Goal: Obtain resource: Download file/media

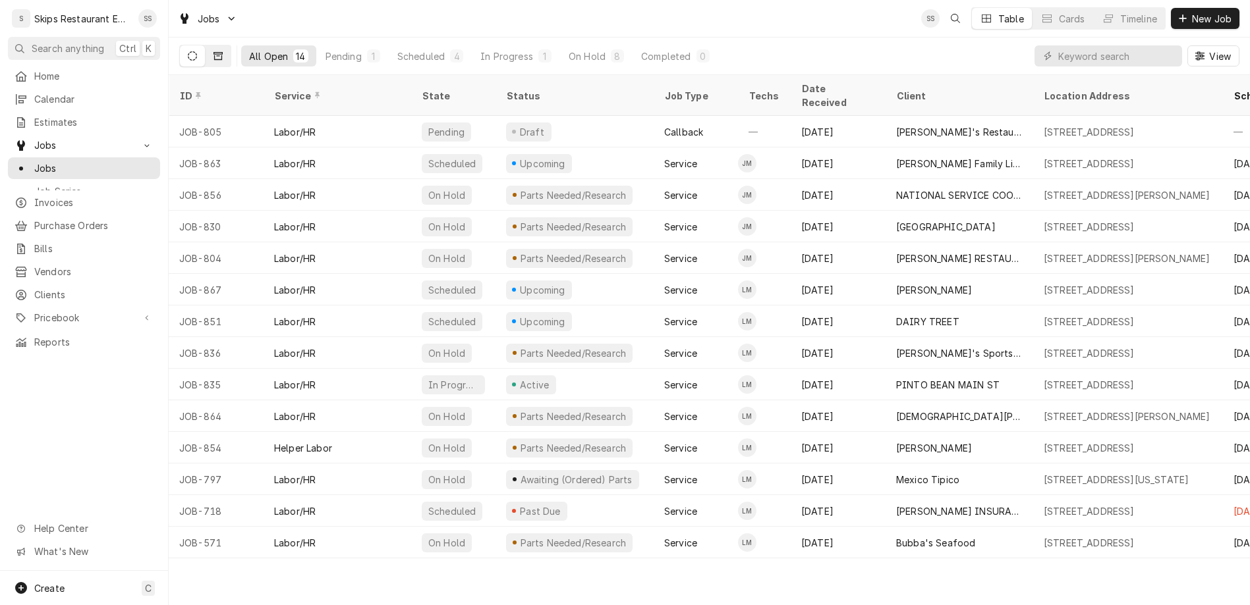
click at [206, 45] on button "Dynamic Content Wrapper" at bounding box center [218, 55] width 25 height 21
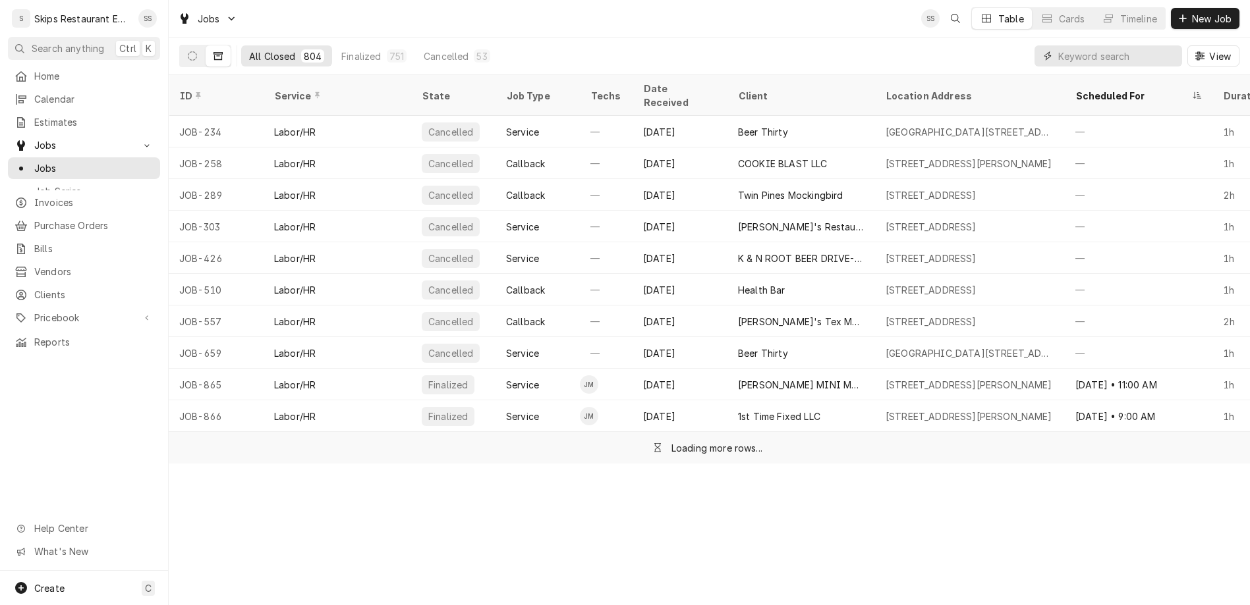
click at [1148, 45] on input "Dynamic Content Wrapper" at bounding box center [1116, 55] width 117 height 21
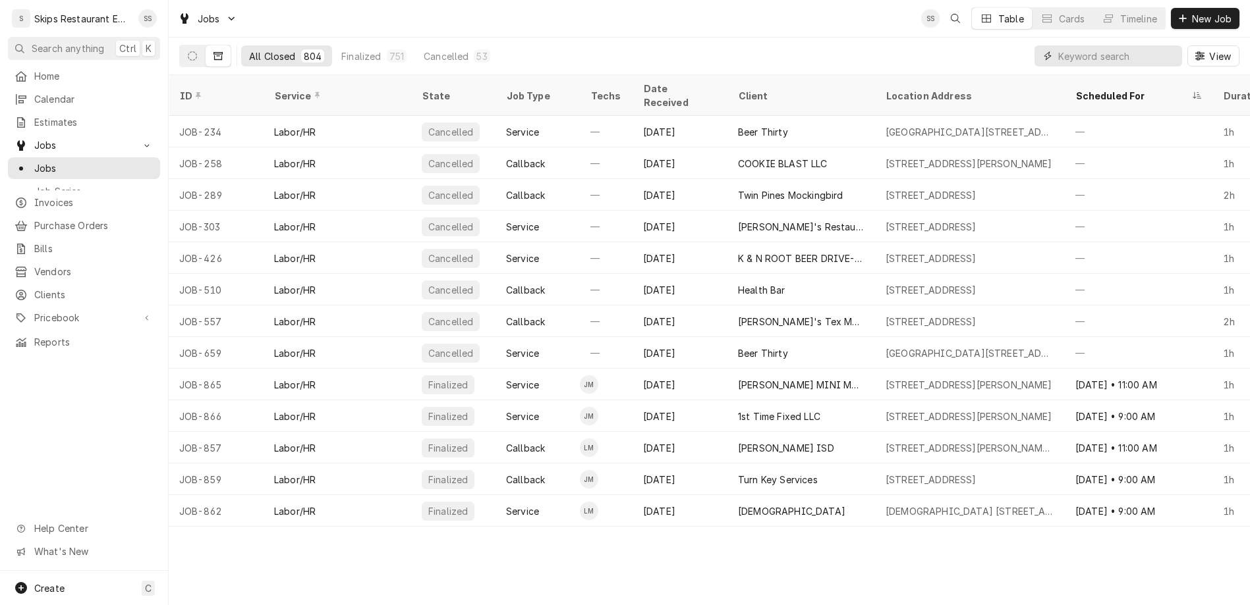
click at [1148, 45] on input "Dynamic Content Wrapper" at bounding box center [1116, 55] width 117 height 21
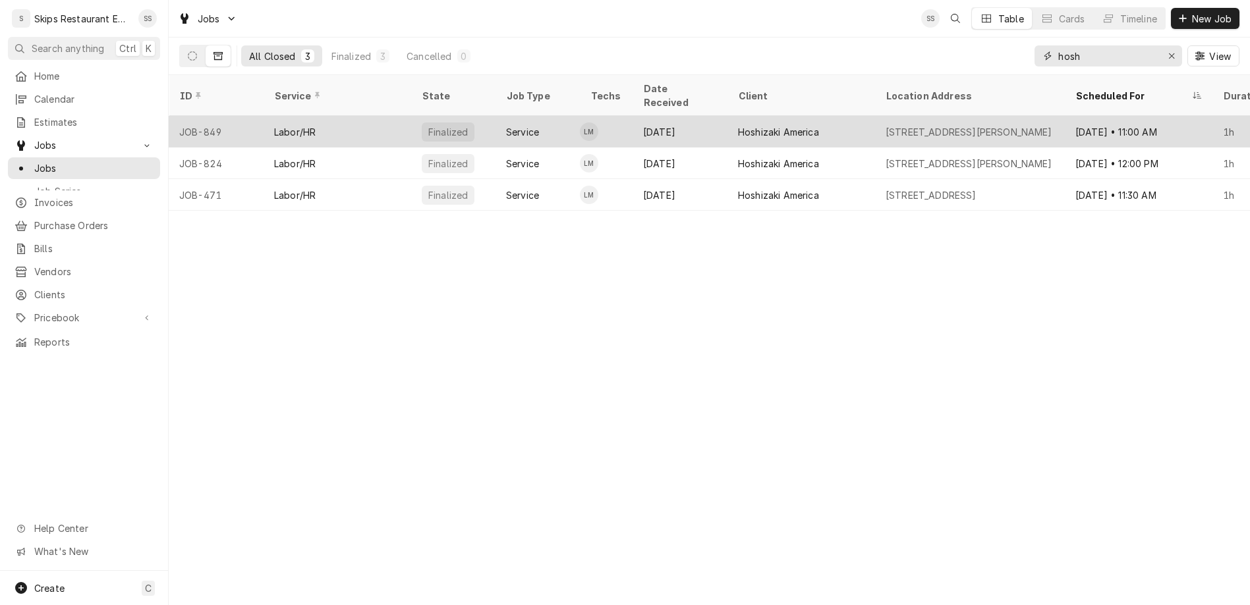
type input "hosh"
click at [727, 116] on div "Hoshizaki America" at bounding box center [801, 132] width 148 height 32
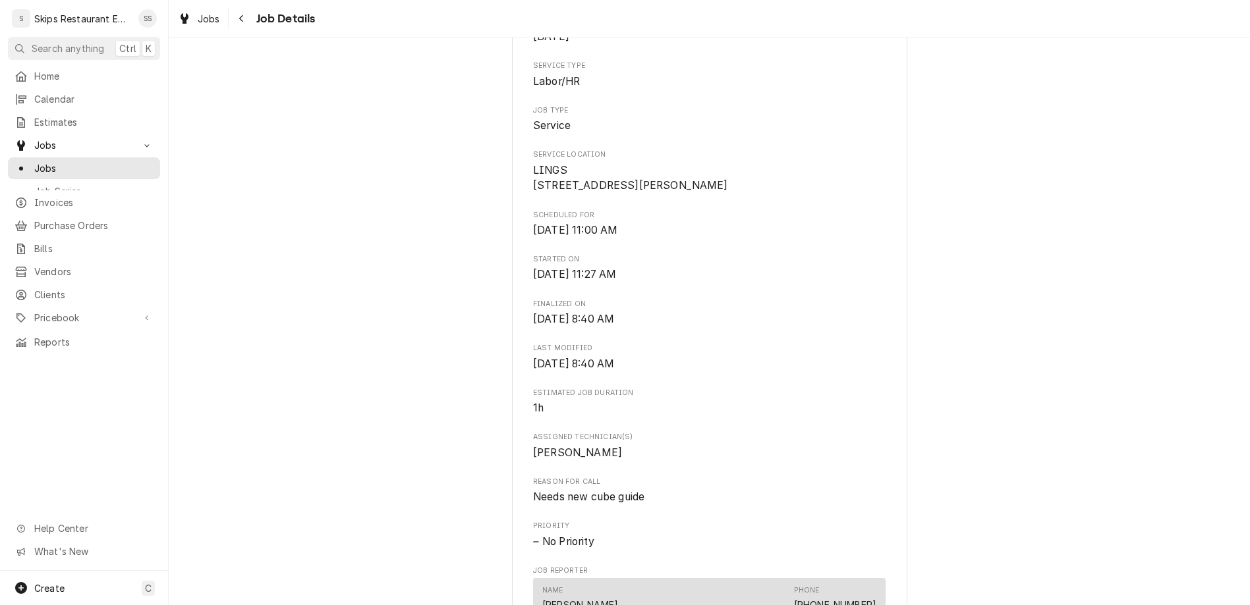
scroll to position [411, 0]
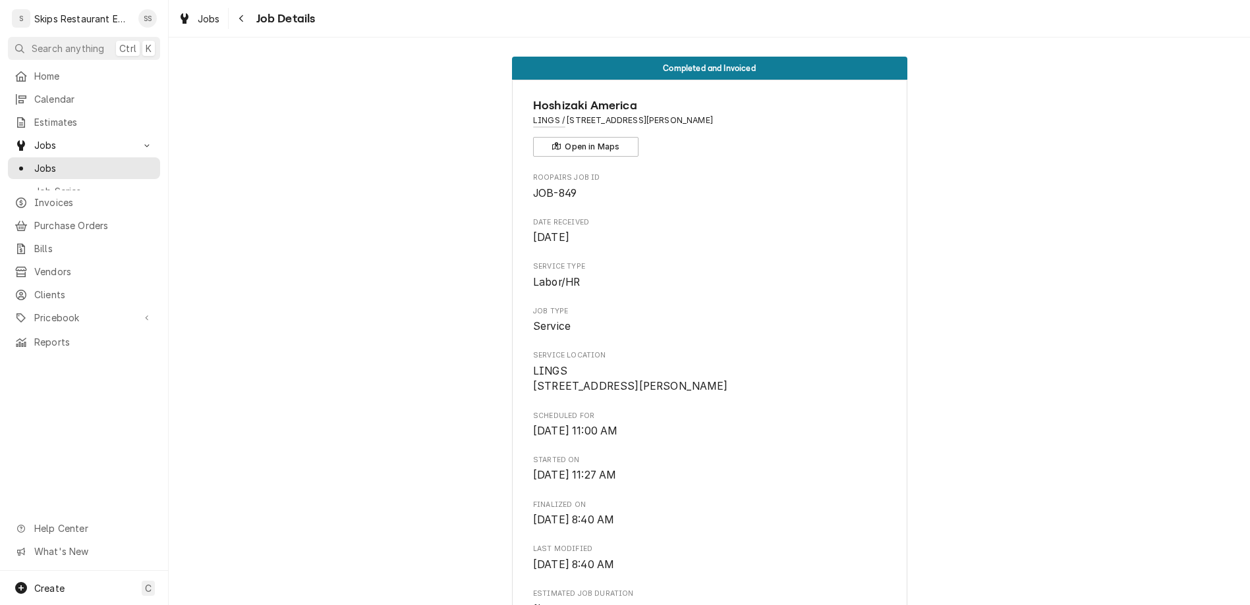
scroll to position [0, 0]
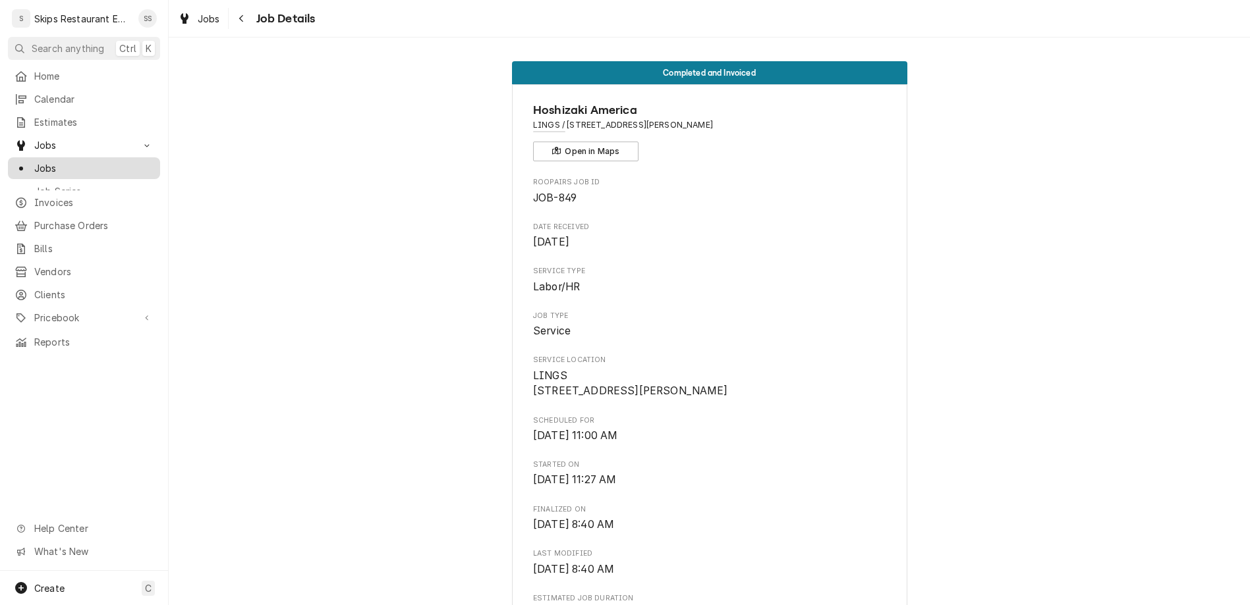
click at [34, 160] on div "Jobs" at bounding box center [84, 168] width 147 height 16
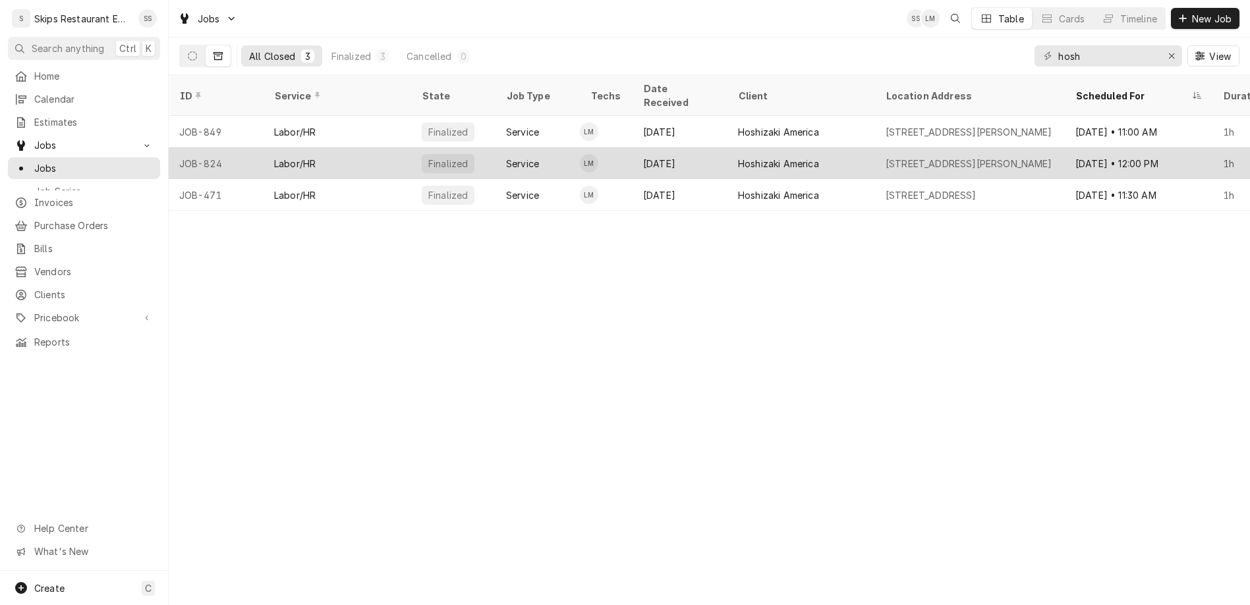
click at [727, 148] on div "Hoshizaki America" at bounding box center [801, 164] width 148 height 32
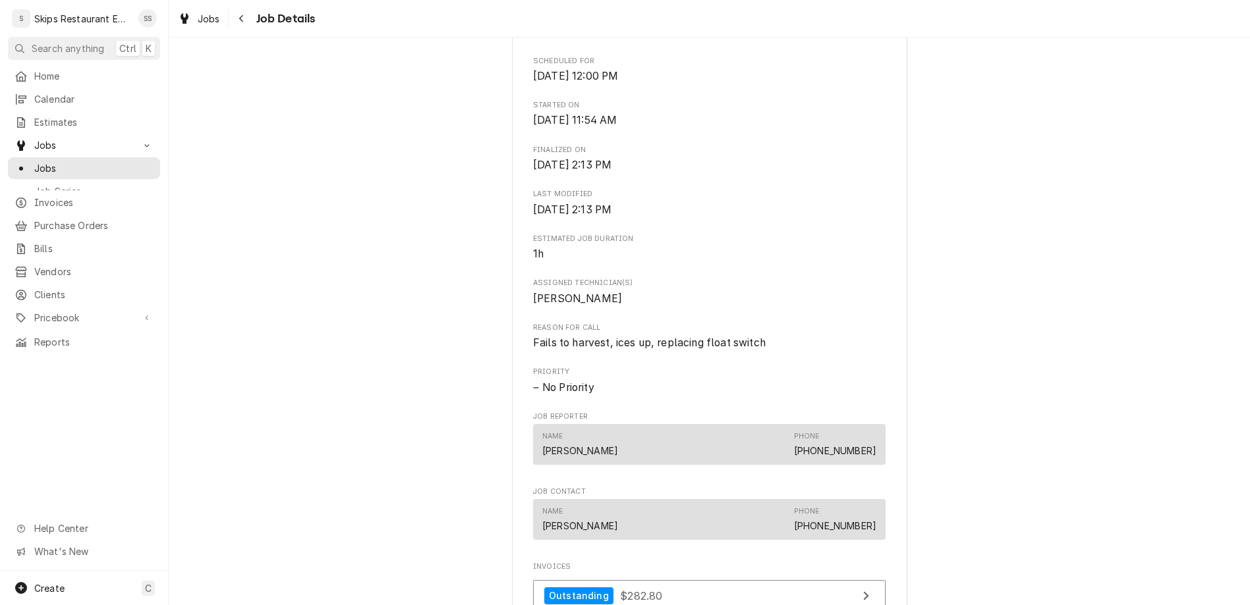
scroll to position [416, 0]
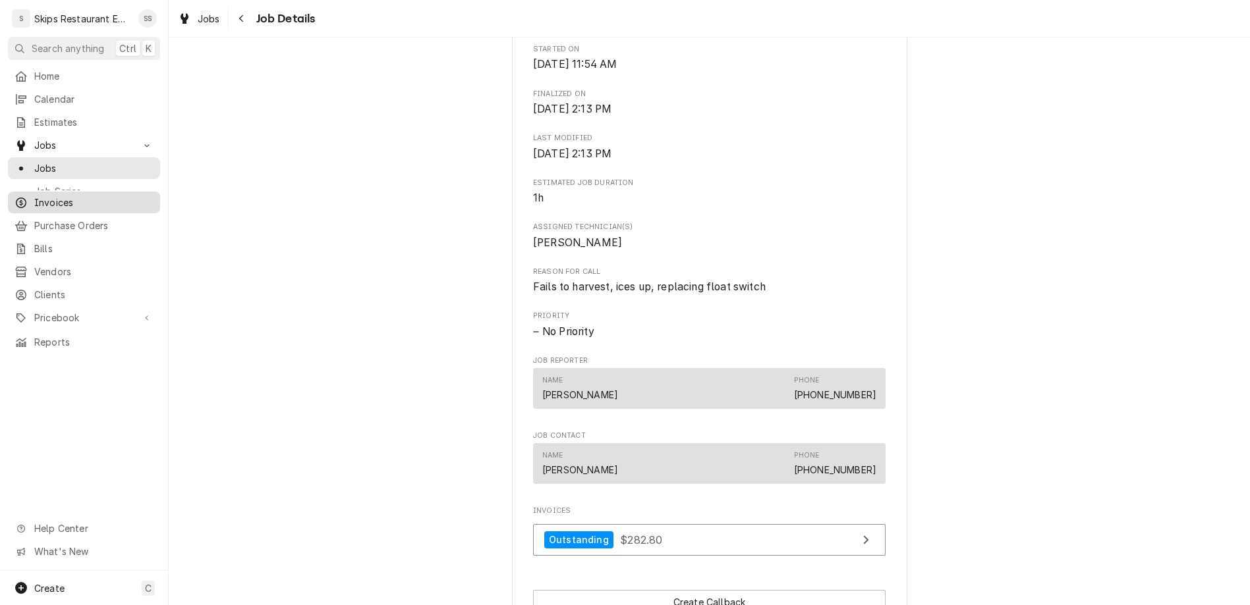
click at [41, 196] on span "Invoices" at bounding box center [93, 203] width 119 height 14
click at [34, 196] on span "Invoices" at bounding box center [93, 203] width 119 height 14
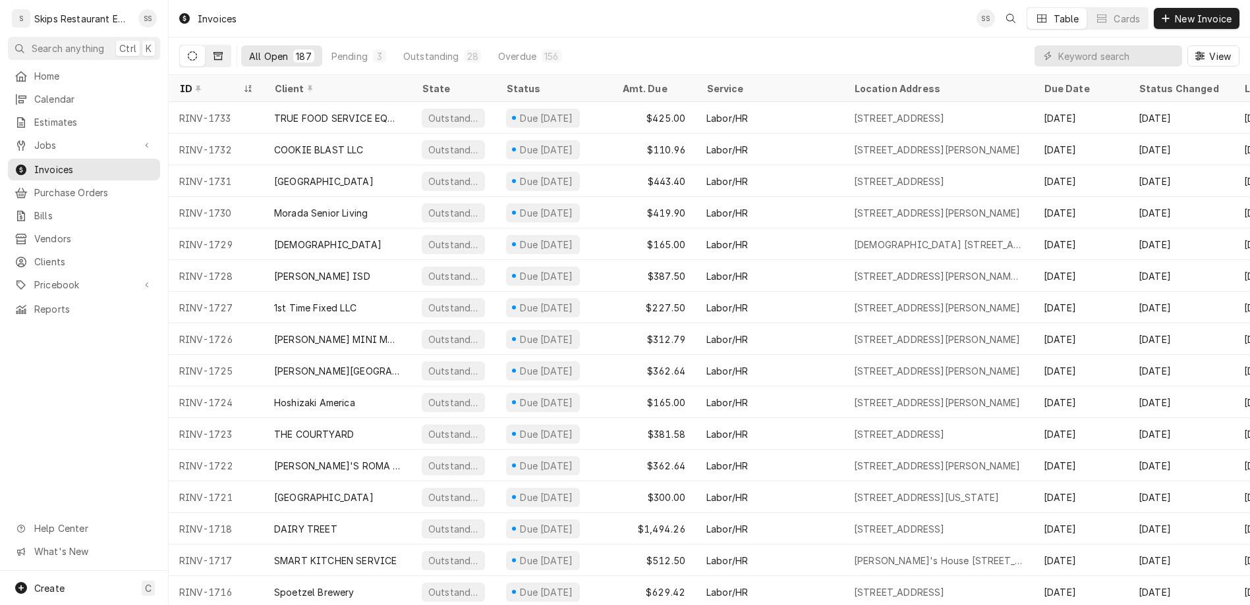
click at [206, 45] on button "Dynamic Content Wrapper" at bounding box center [218, 55] width 25 height 21
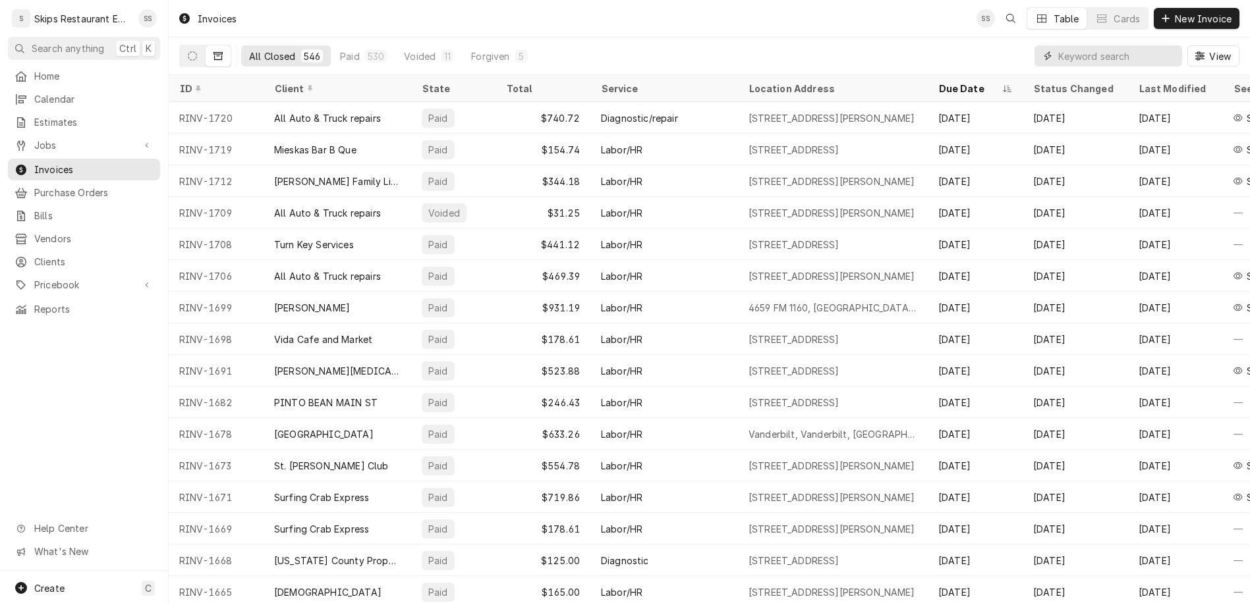
click at [1148, 45] on input "Dynamic Content Wrapper" at bounding box center [1116, 55] width 117 height 21
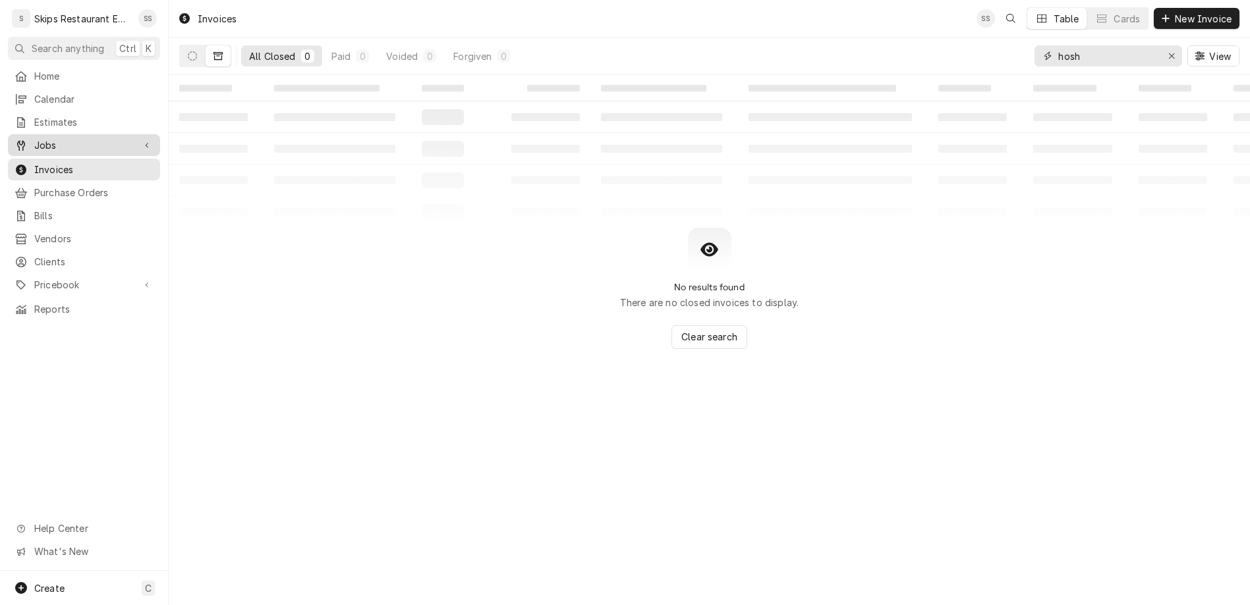
type input "hosh"
click at [34, 138] on span "Jobs" at bounding box center [83, 145] width 99 height 14
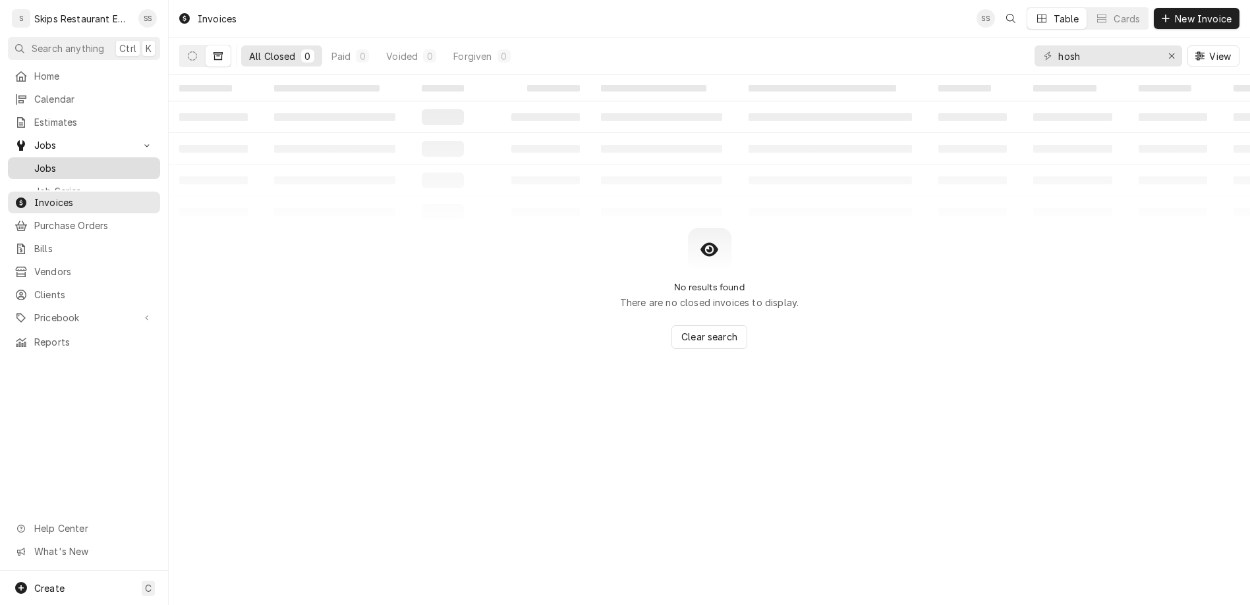
click at [34, 161] on span "Jobs" at bounding box center [93, 168] width 119 height 14
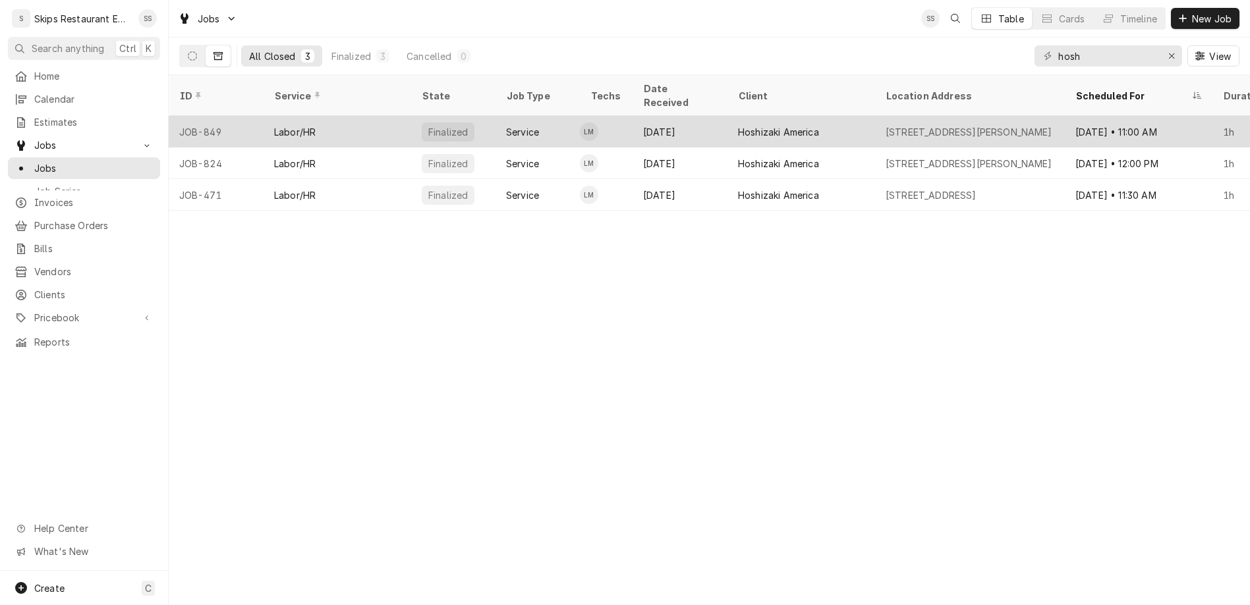
click at [738, 125] on div "Hoshizaki America" at bounding box center [778, 132] width 81 height 14
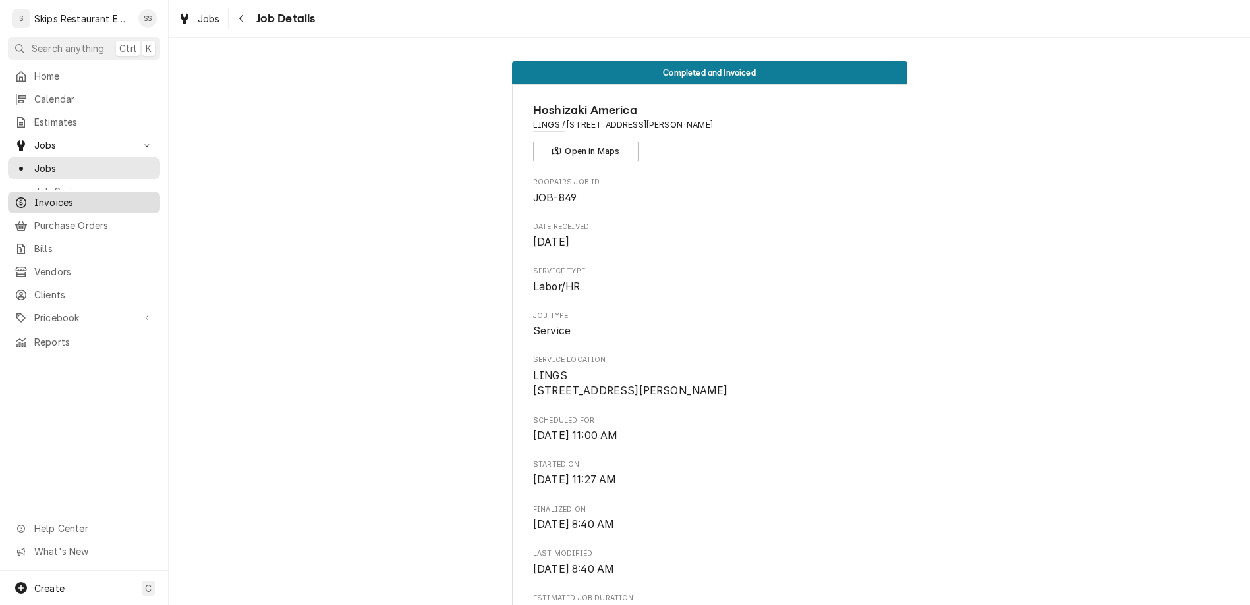
click at [43, 196] on span "Invoices" at bounding box center [93, 203] width 119 height 14
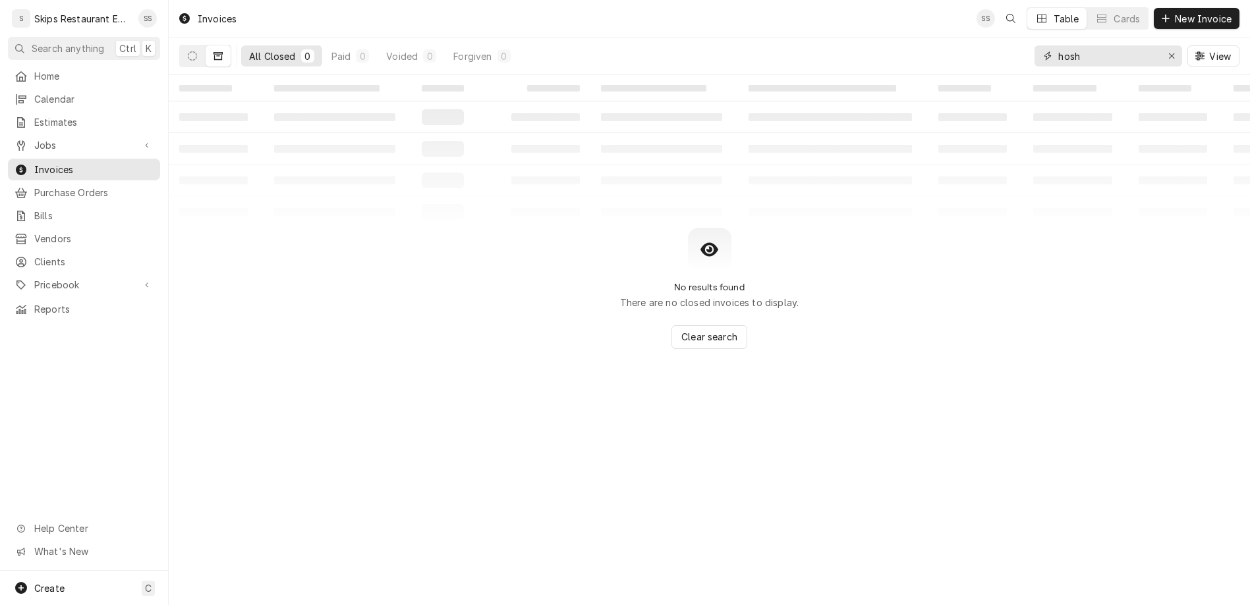
click at [1127, 45] on input "hosh" at bounding box center [1107, 55] width 99 height 21
type input "hoshizaki"
click at [41, 163] on span "Invoices" at bounding box center [93, 170] width 119 height 14
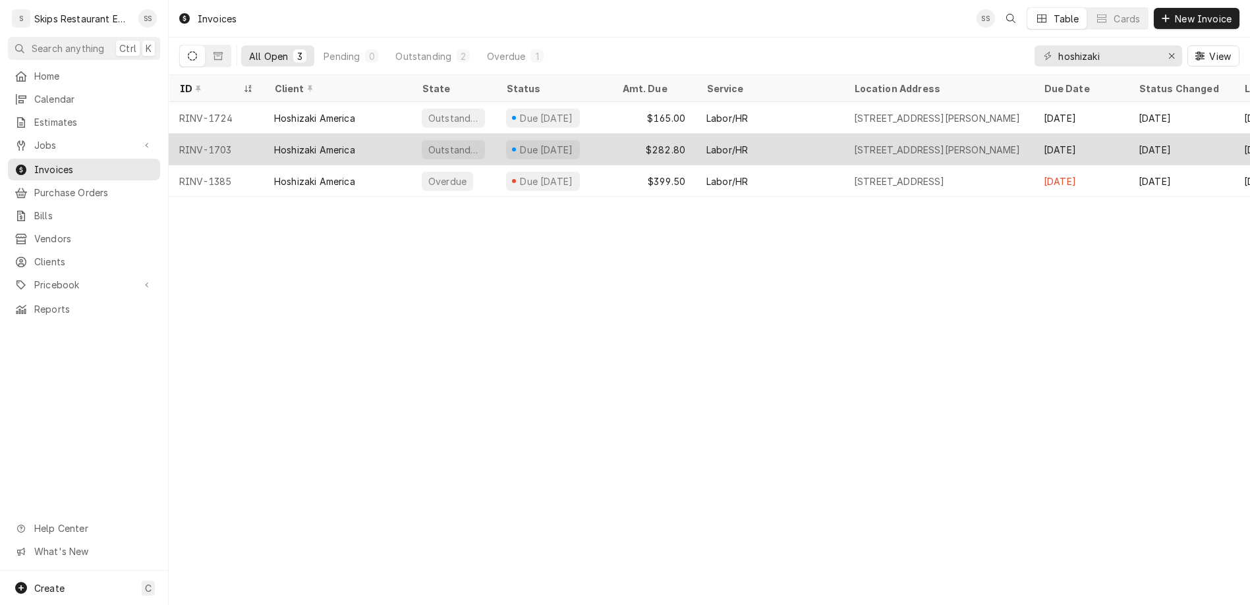
click at [625, 134] on div "$282.80" at bounding box center [653, 150] width 84 height 32
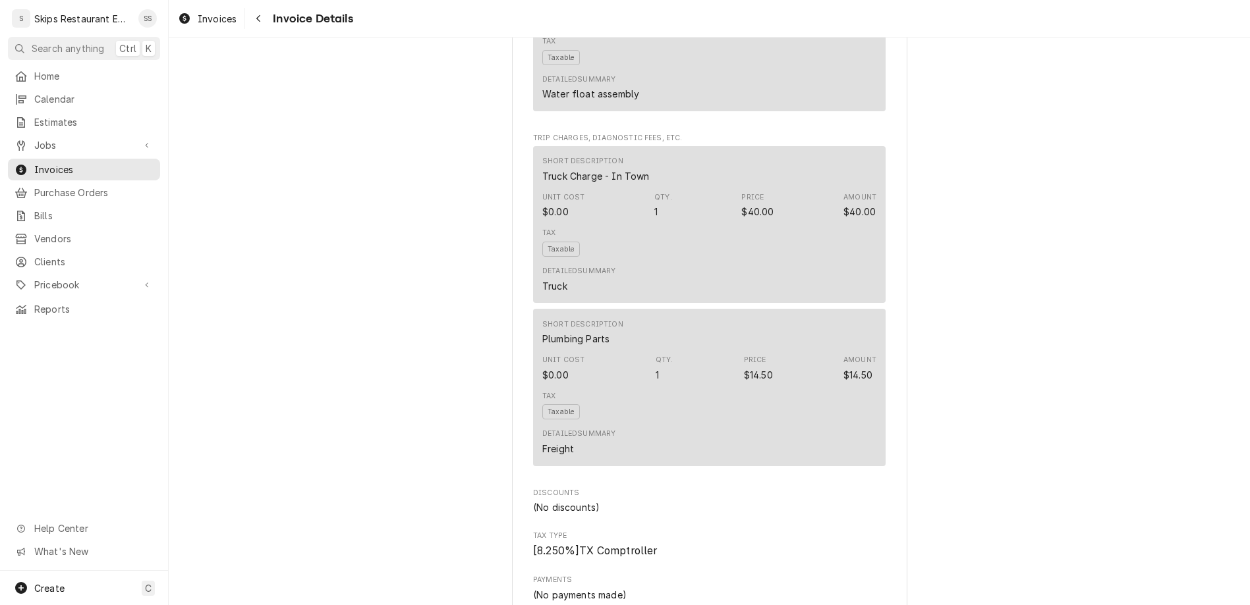
scroll to position [1123, 0]
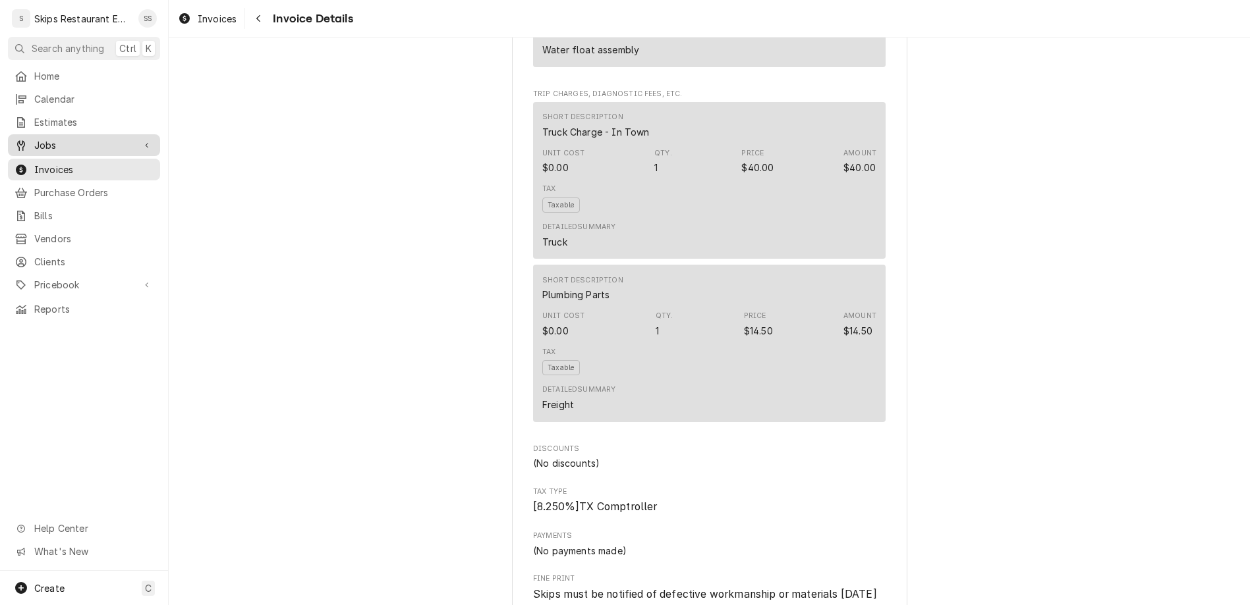
click at [46, 138] on span "Jobs" at bounding box center [83, 145] width 99 height 14
click at [55, 138] on span "Jobs" at bounding box center [83, 145] width 99 height 14
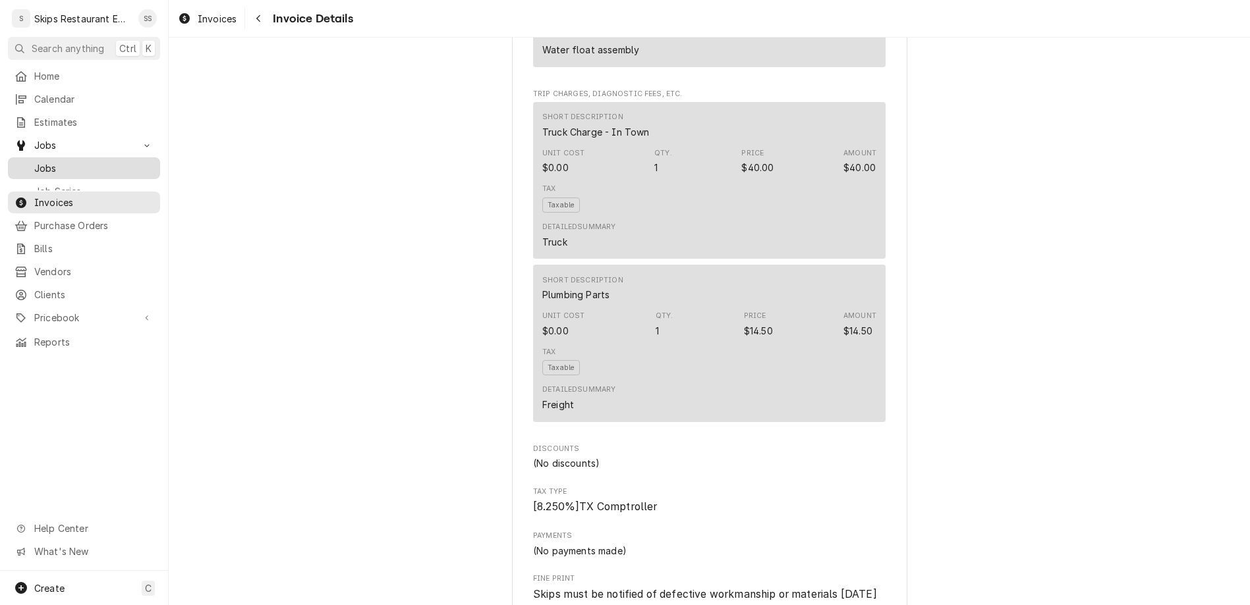
click at [35, 161] on span "Jobs" at bounding box center [93, 168] width 119 height 14
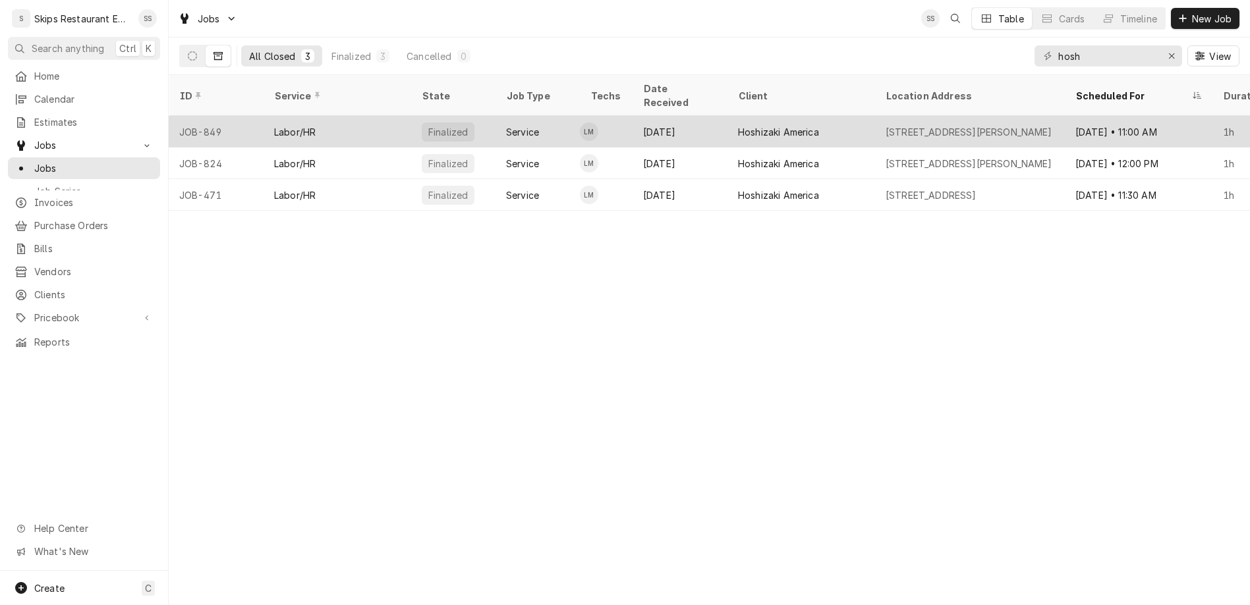
click at [738, 125] on div "Hoshizaki America" at bounding box center [778, 132] width 81 height 14
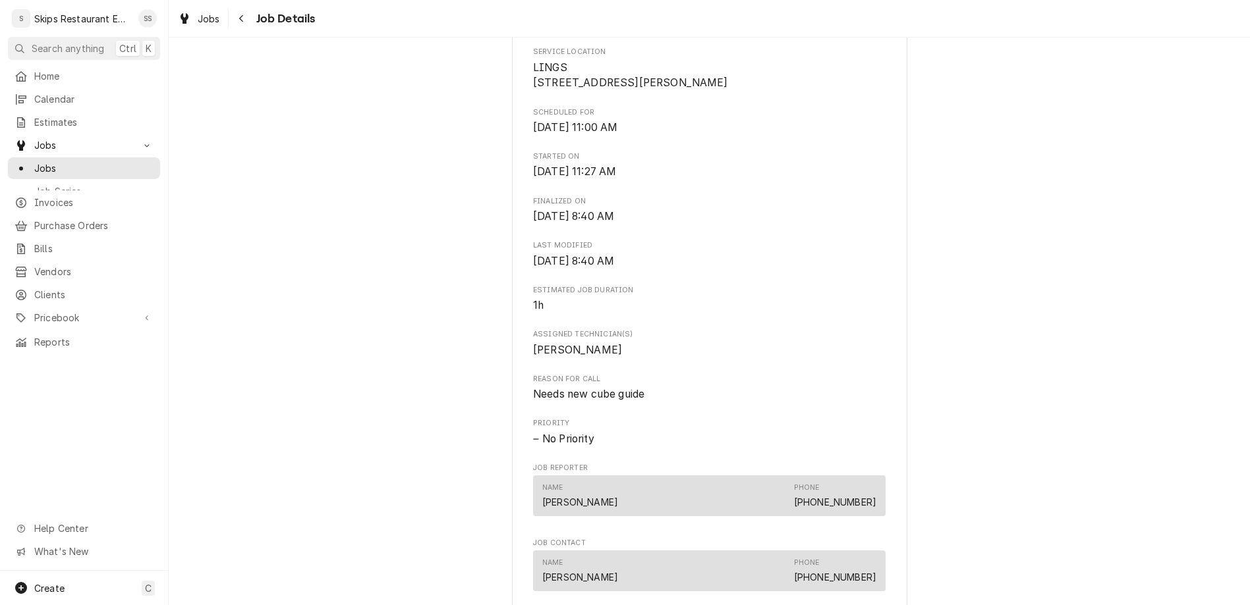
scroll to position [416, 0]
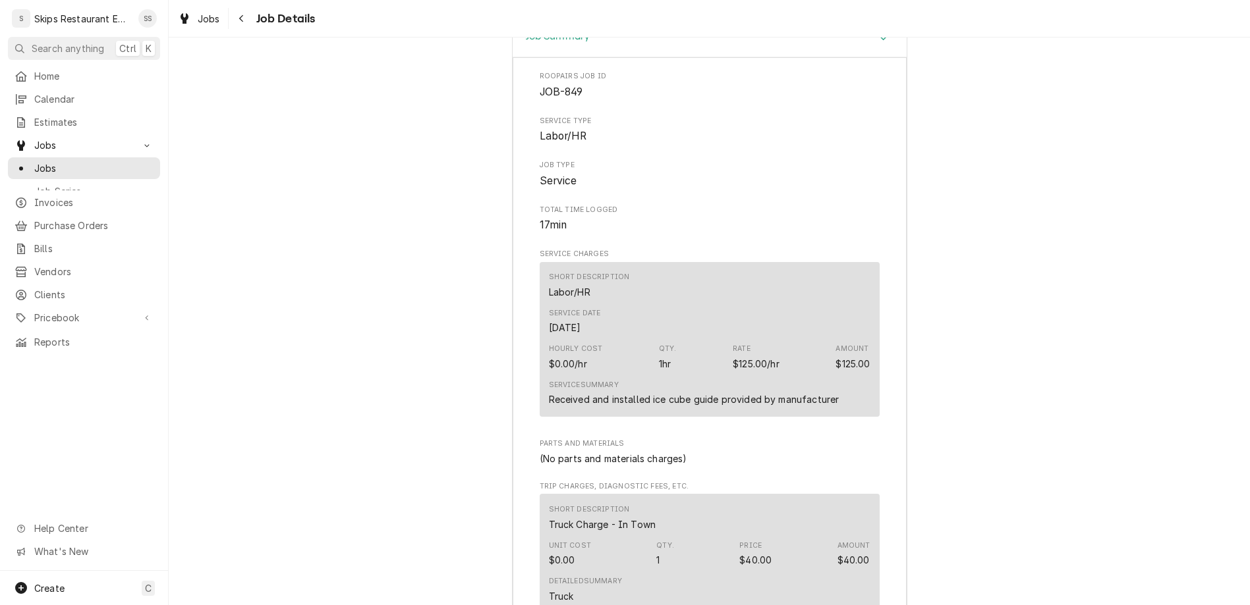
scroll to position [981, 0]
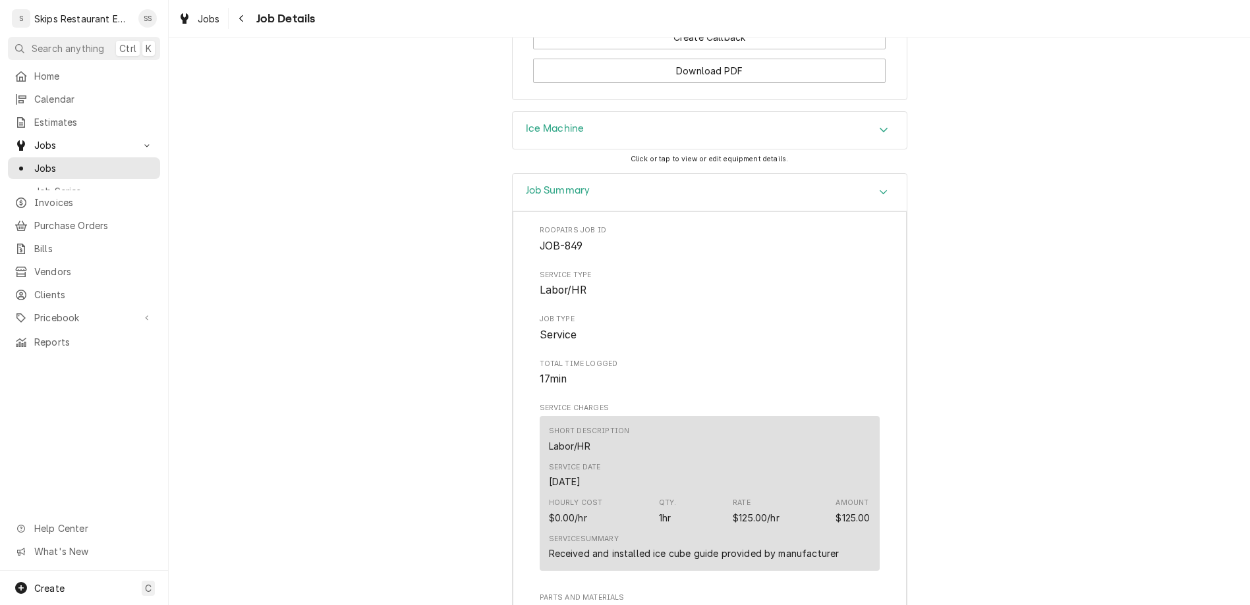
click at [642, 493] on div "Hourly Cost $0.00/hr Qty. 1hr Rate $125.00/hr Amount $125.00" at bounding box center [709, 511] width 321 height 36
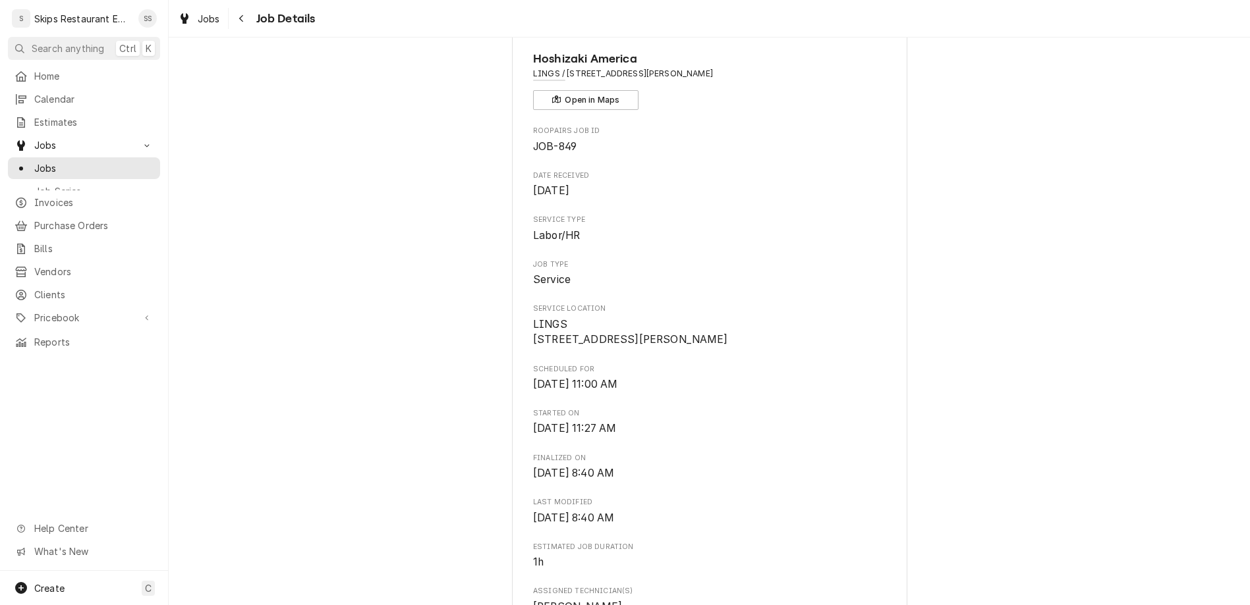
scroll to position [0, 0]
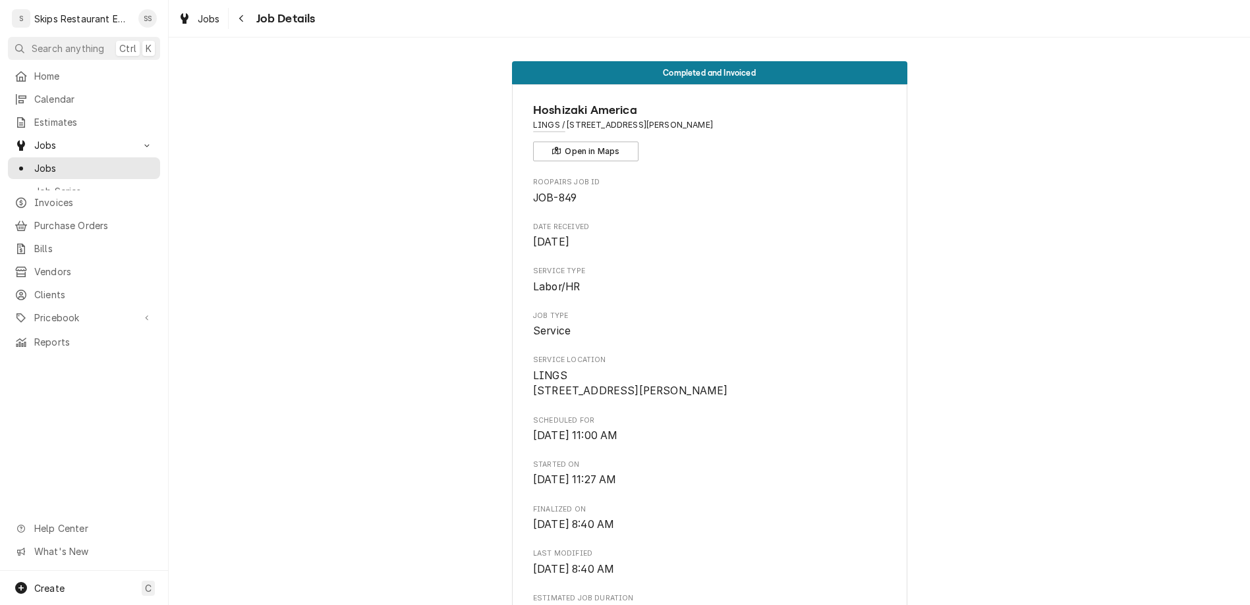
click at [34, 161] on span "Jobs" at bounding box center [93, 168] width 119 height 14
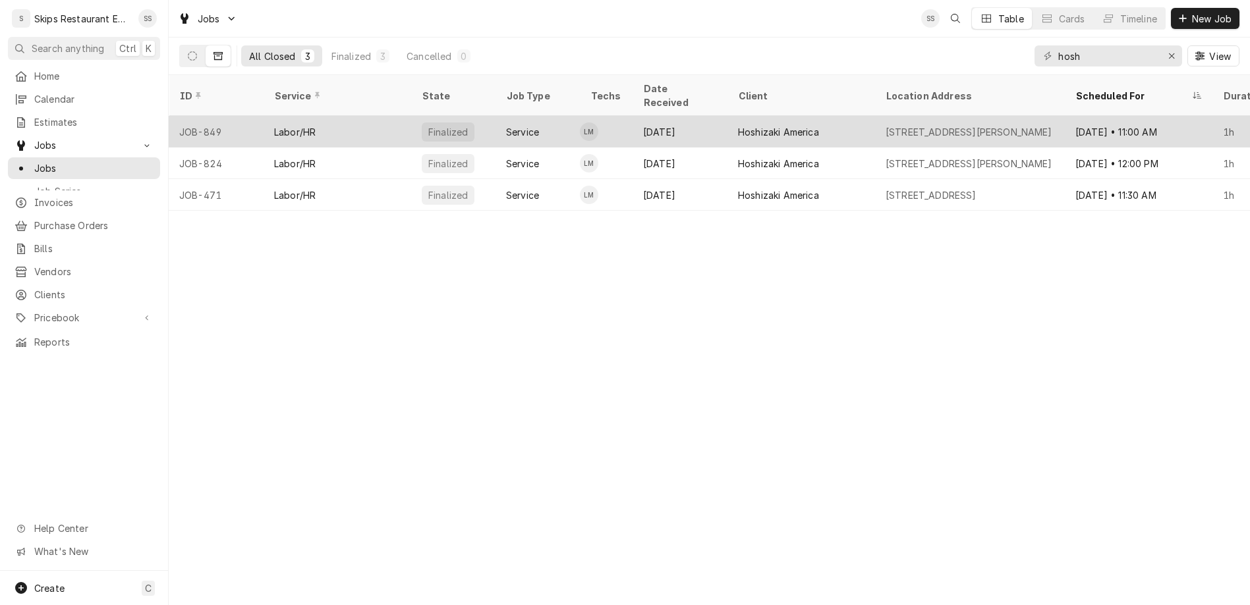
click at [632, 116] on div "Aug 16" at bounding box center [679, 132] width 95 height 32
click at [632, 116] on div "[DATE]" at bounding box center [679, 132] width 95 height 32
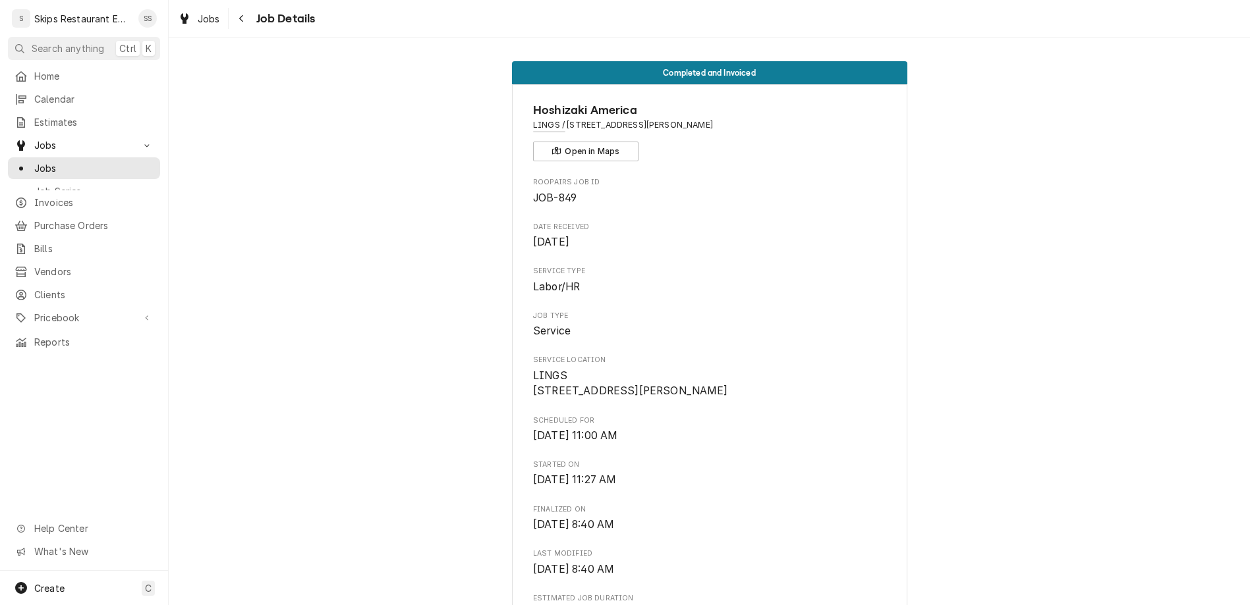
click at [659, 605] on span "1h" at bounding box center [709, 614] width 352 height 16
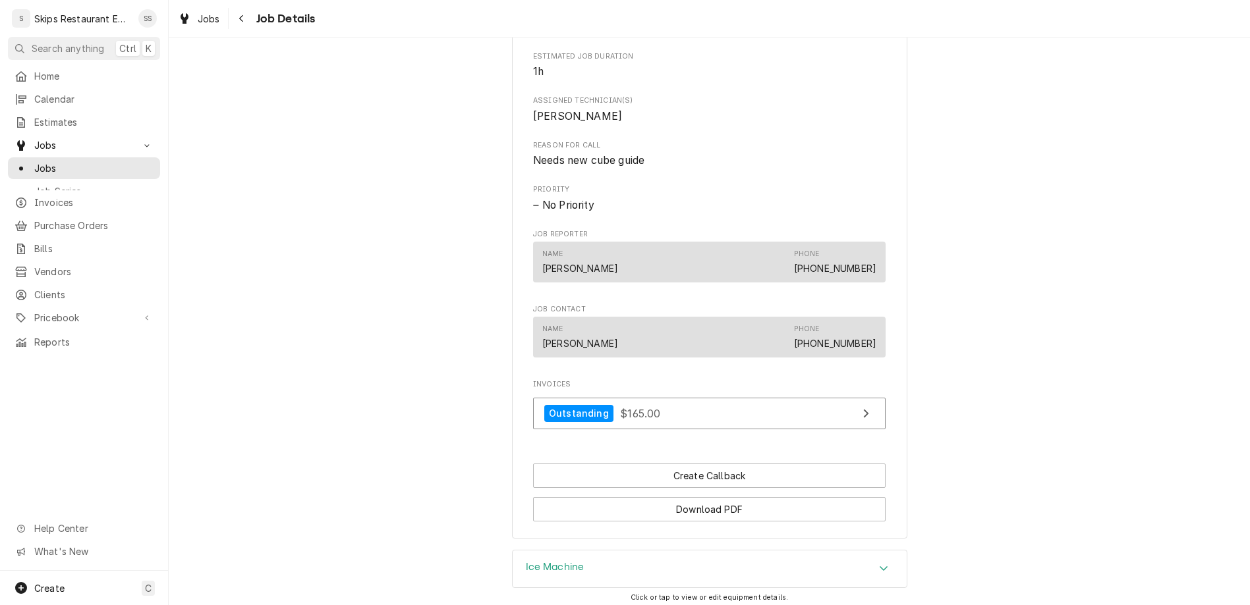
scroll to position [474, 0]
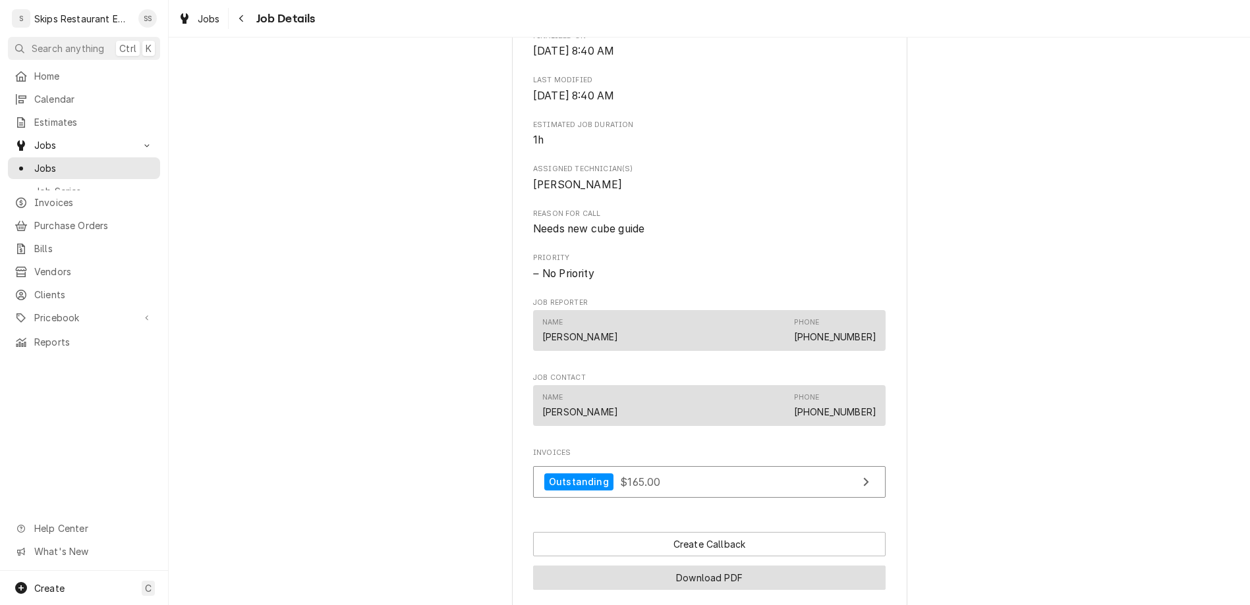
click at [679, 566] on button "Download PDF" at bounding box center [709, 578] width 352 height 24
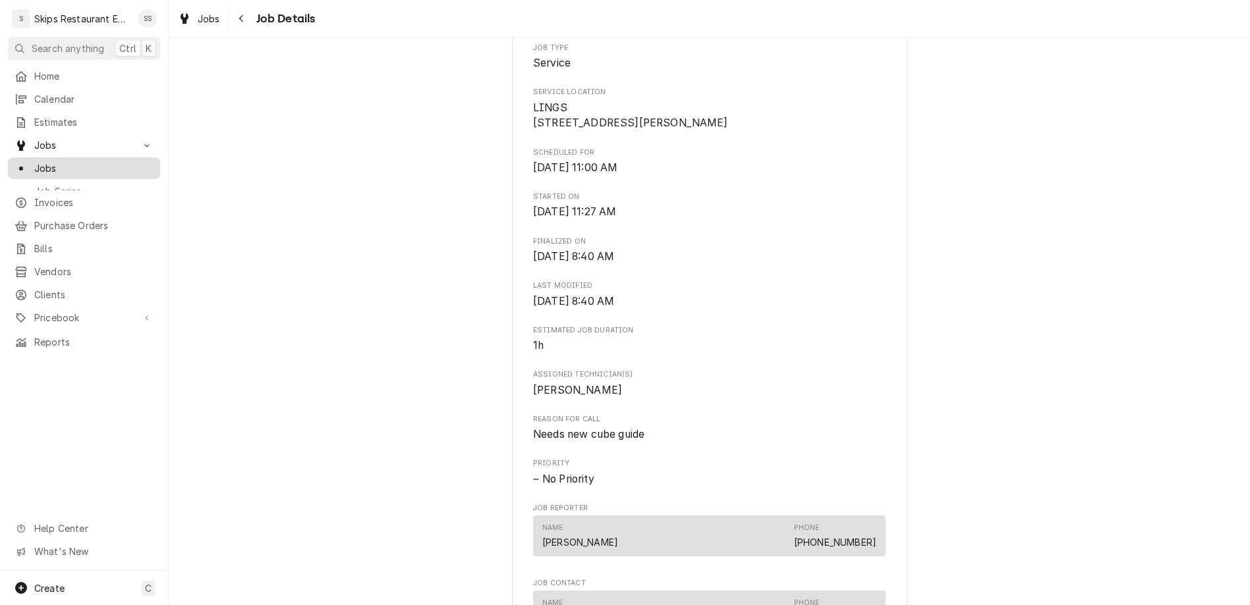
click at [34, 161] on span "Jobs" at bounding box center [93, 168] width 119 height 14
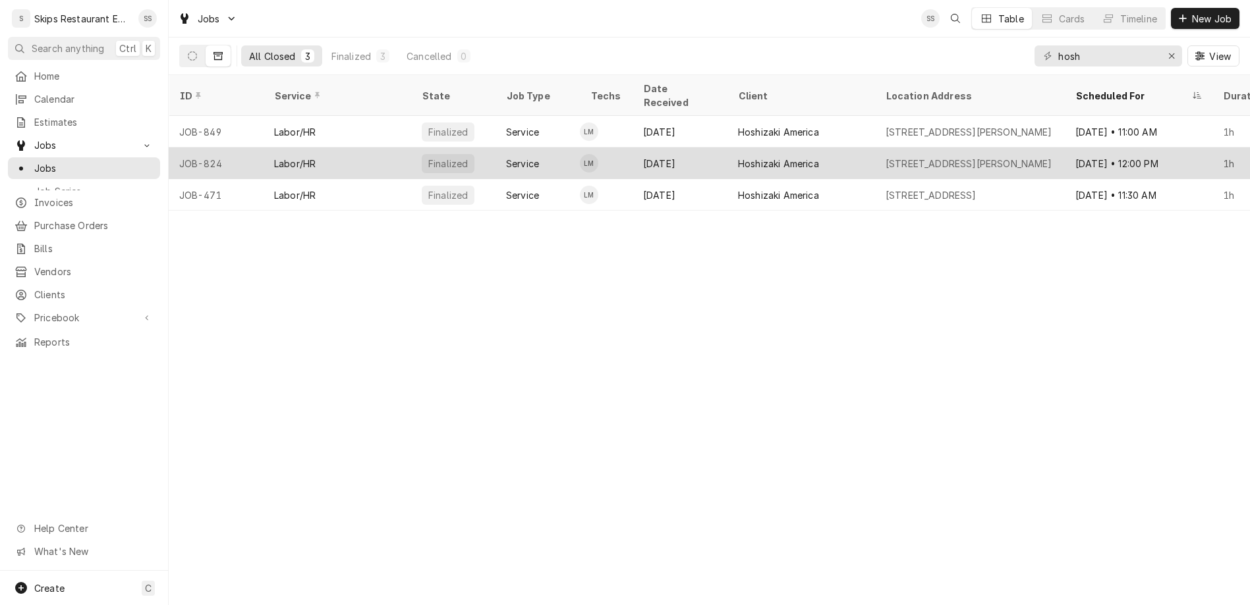
click at [738, 157] on div "Hoshizaki America" at bounding box center [778, 164] width 81 height 14
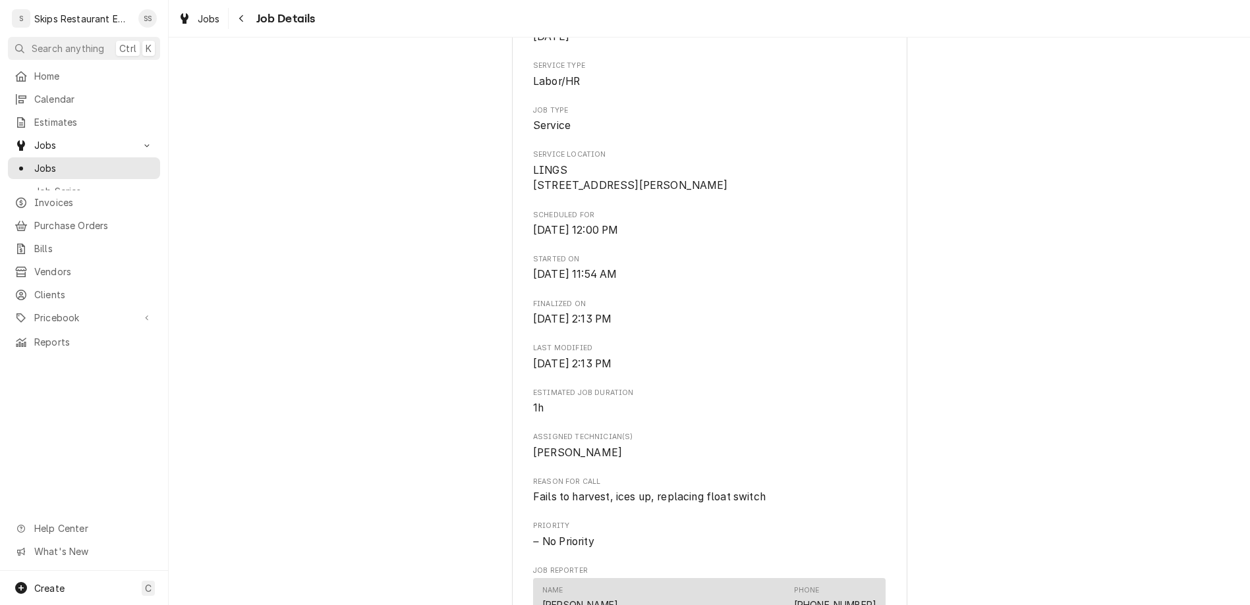
scroll to position [416, 0]
